Goal: Check status: Check status

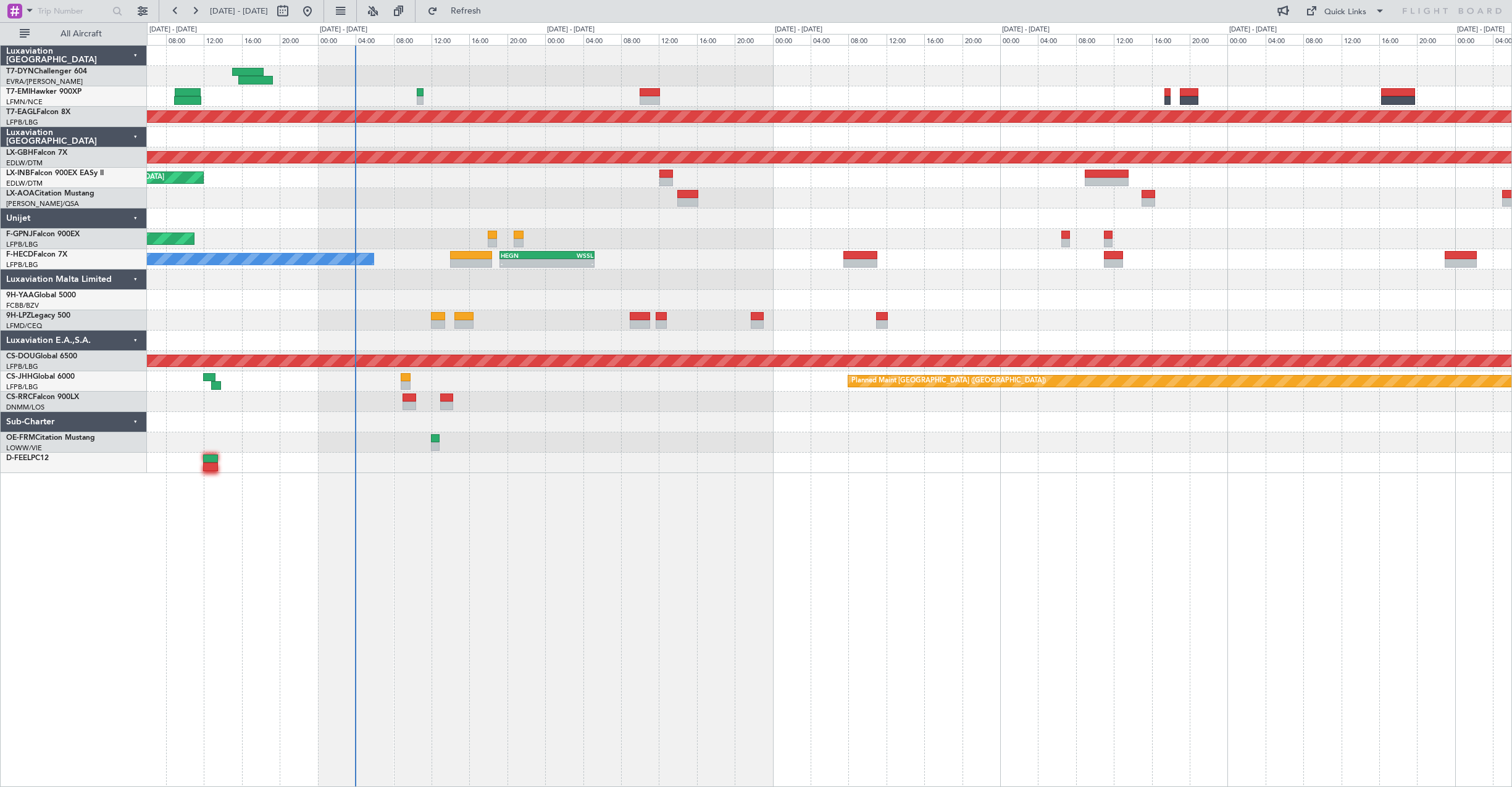
click at [725, 415] on div "Planned Maint Dubai (Al Maktoum Intl) Planned Maint Nurnberg Planned Maint Zuri…" at bounding box center [829, 260] width 1364 height 428
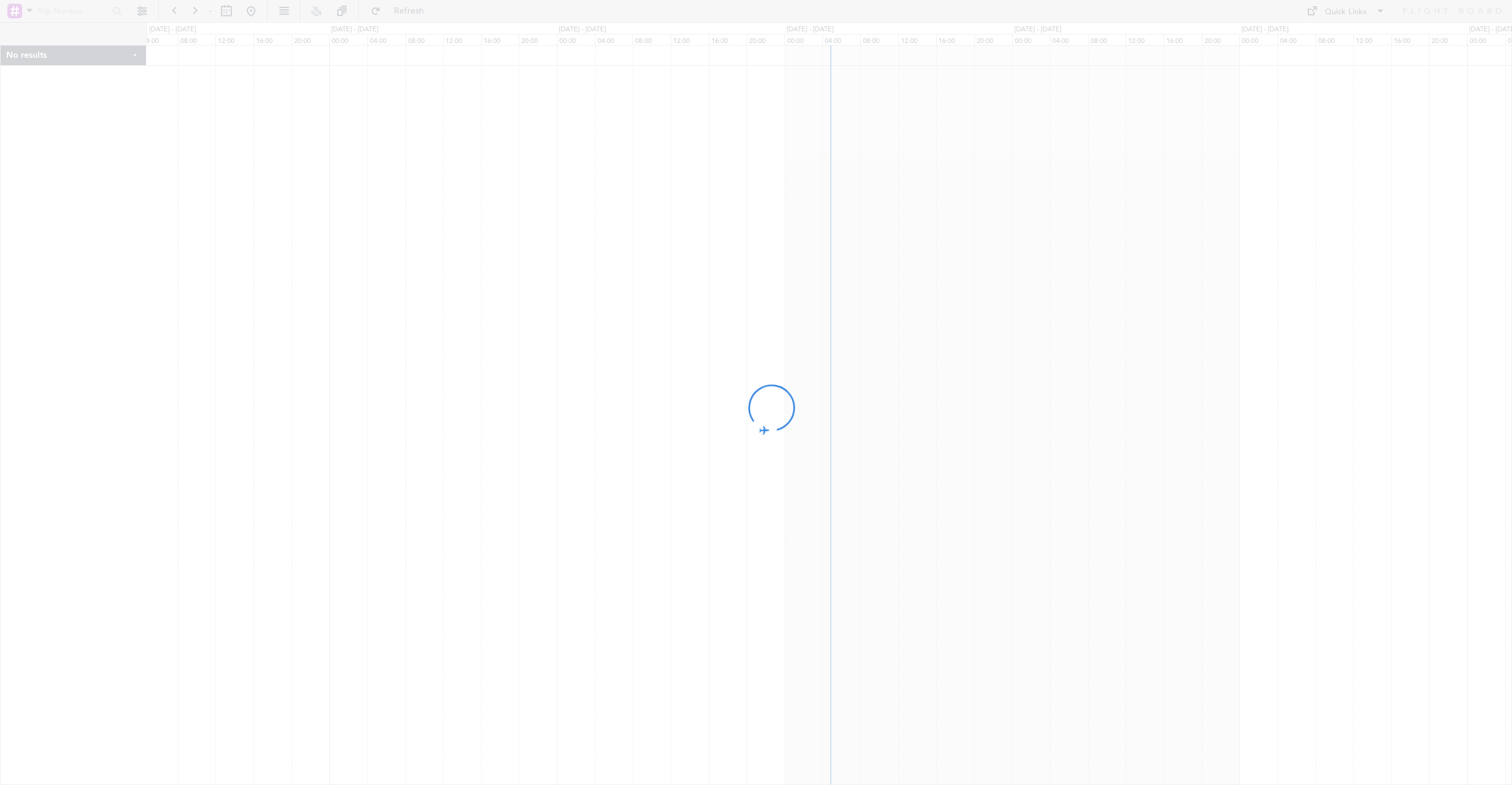
drag, startPoint x: 1095, startPoint y: 458, endPoint x: 693, endPoint y: 462, distance: 402.0
click at [693, 462] on div at bounding box center [756, 392] width 1512 height 785
drag, startPoint x: 867, startPoint y: 307, endPoint x: 664, endPoint y: 273, distance: 205.8
click at [744, 301] on div at bounding box center [756, 392] width 1512 height 785
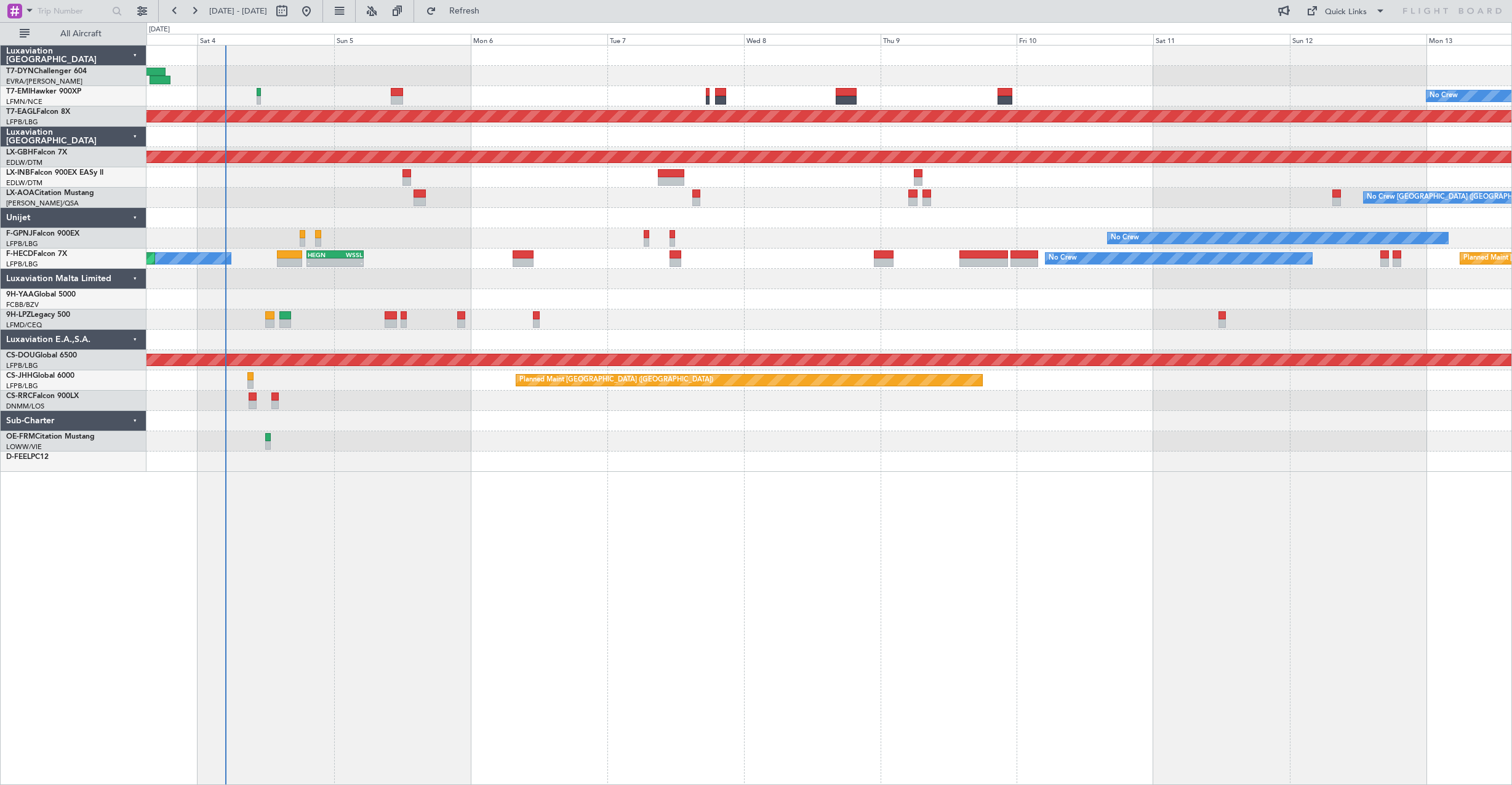
click at [751, 578] on div "No Crew Planned Maint [GEOGRAPHIC_DATA] (Al Maktoum Intl) Planned Maint Nurnber…" at bounding box center [829, 415] width 1366 height 740
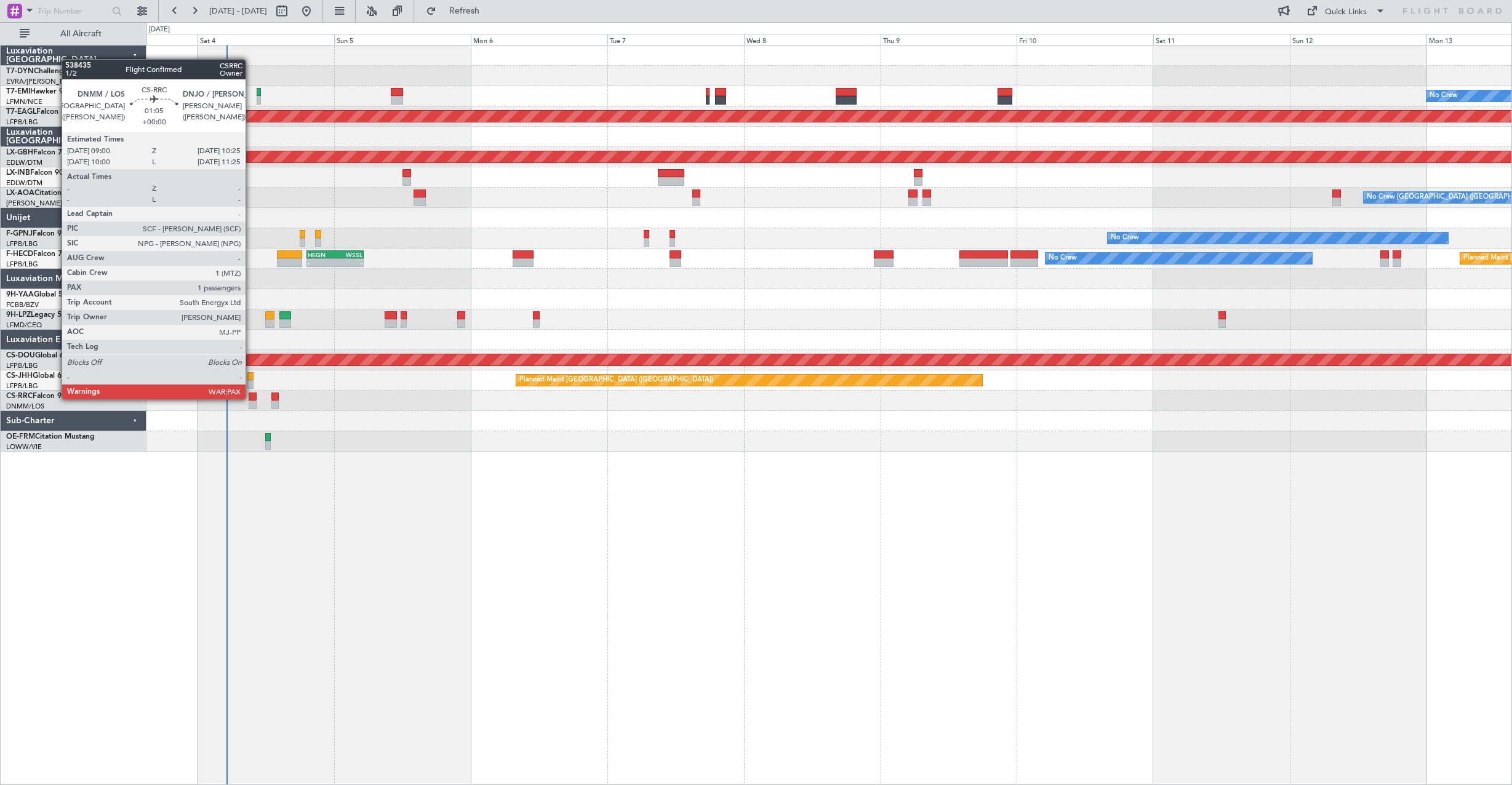
click at [249, 398] on div at bounding box center [253, 397] width 8 height 8
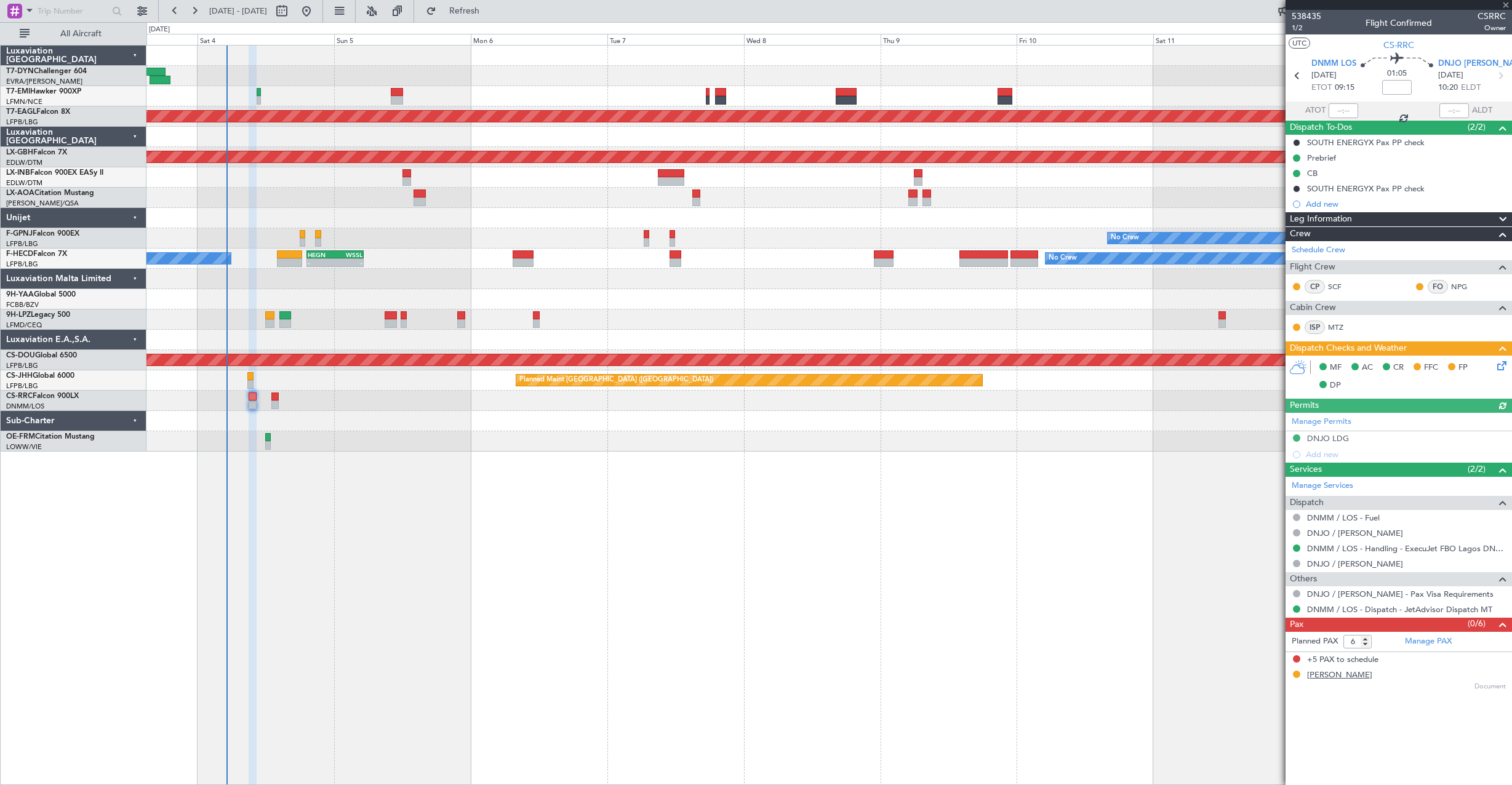
click at [1348, 672] on div "[PERSON_NAME]" at bounding box center [1339, 676] width 65 height 13
